Goal: Navigation & Orientation: Find specific page/section

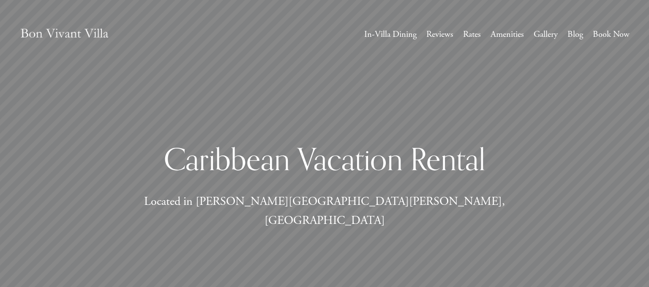
click at [396, 33] on link "In-Villa Dining" at bounding box center [390, 35] width 52 height 16
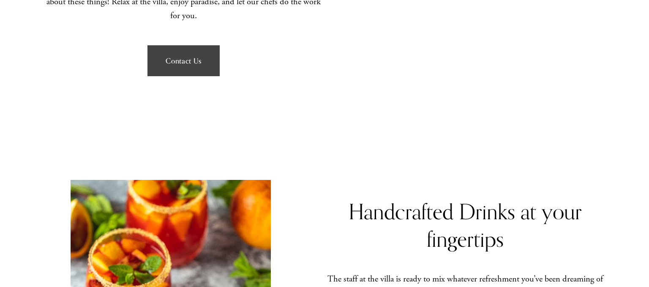
scroll to position [670, 0]
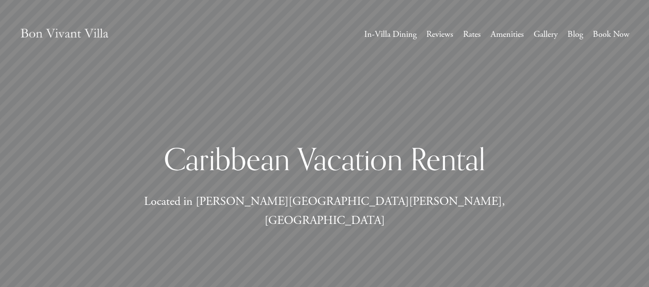
click at [464, 34] on link "Rates" at bounding box center [472, 35] width 18 height 16
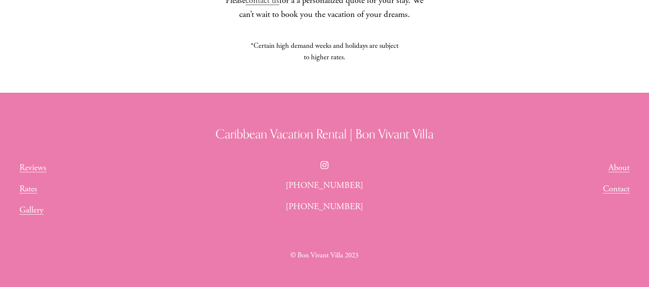
scroll to position [886, 0]
